Goal: Browse casually

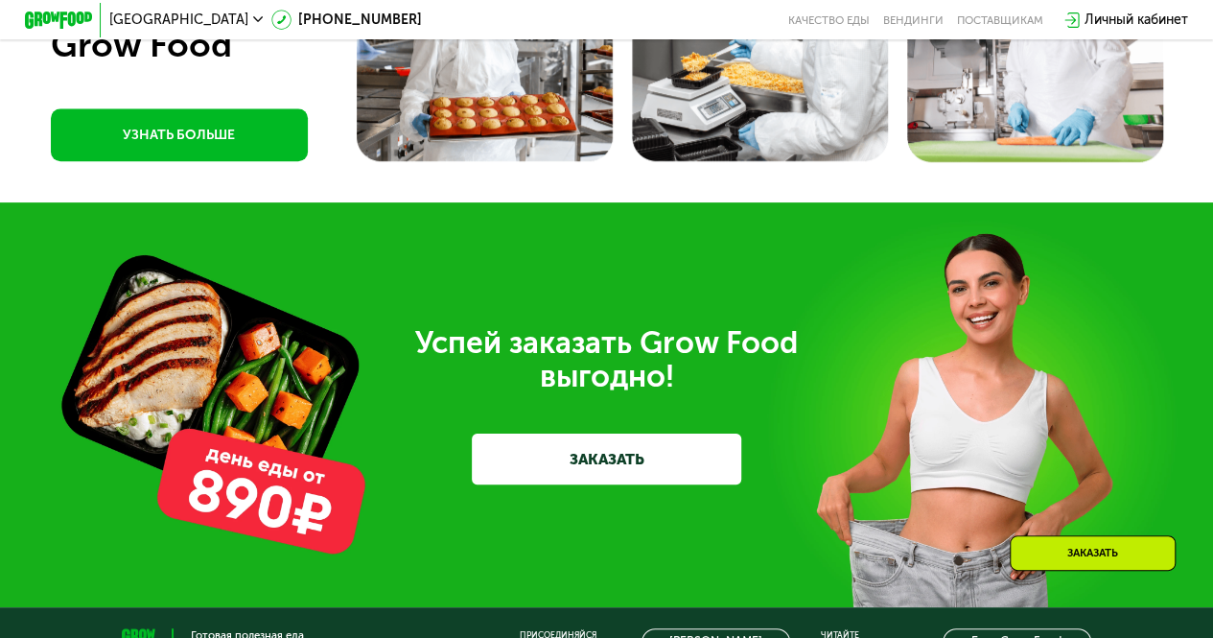
scroll to position [4579, 0]
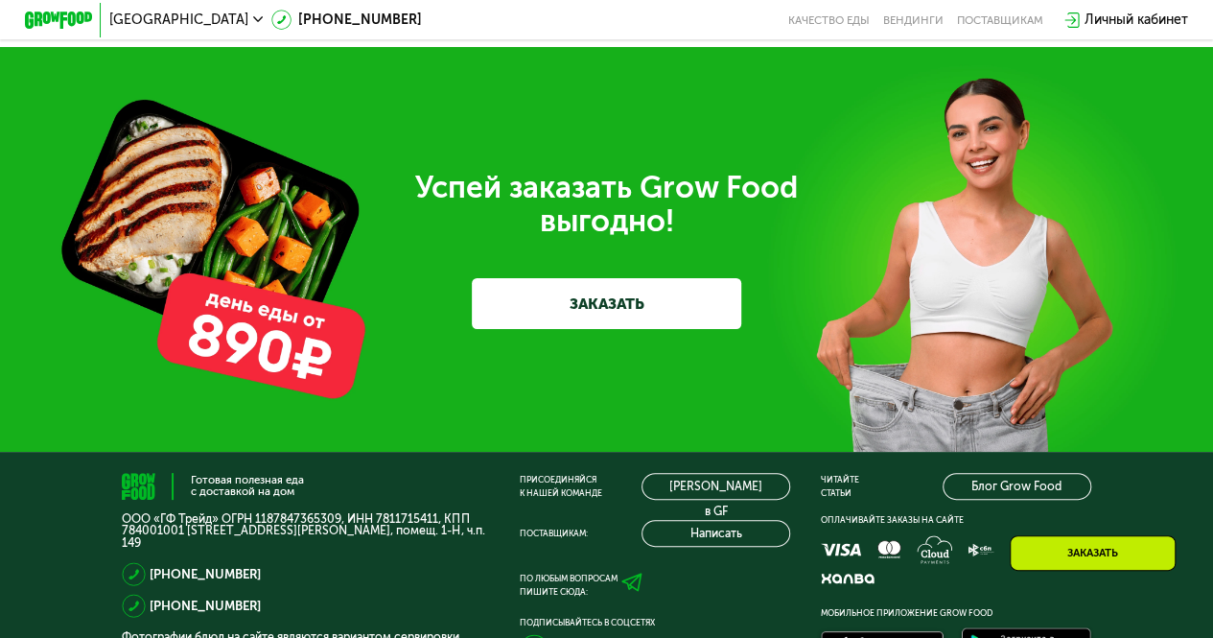
scroll to position [5001, 0]
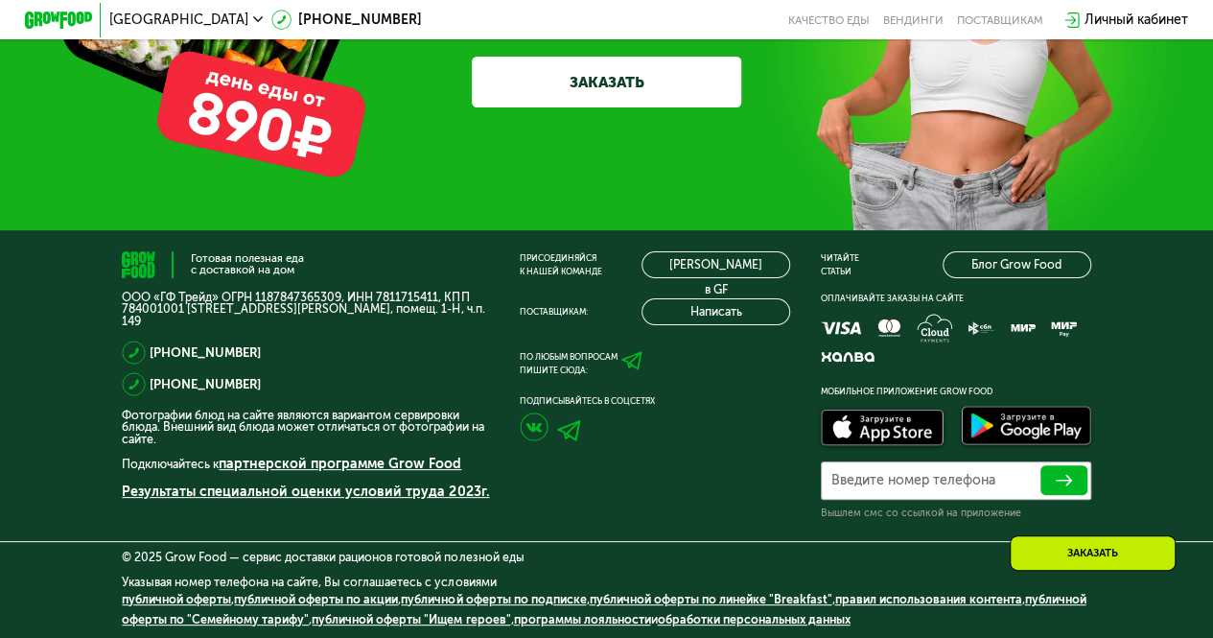
drag, startPoint x: 234, startPoint y: 564, endPoint x: 535, endPoint y: 571, distance: 301.3
click at [535, 563] on div "© 2025 Grow Food — сервис доставки рационов готовой полезной еды" at bounding box center [606, 558] width 969 height 12
copy div "сервис доставки рационов готовой полезной еды"
